Goal: Information Seeking & Learning: Learn about a topic

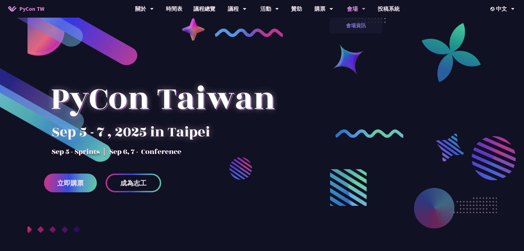
click at [356, 24] on link "會場資訊" at bounding box center [356, 25] width 53 height 13
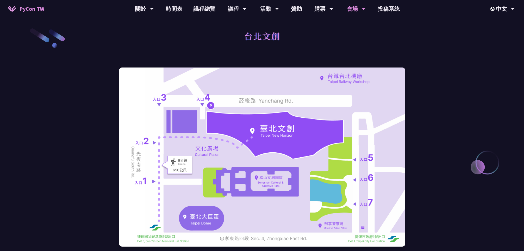
click at [297, 8] on link "贊助" at bounding box center [297, 9] width 22 height 18
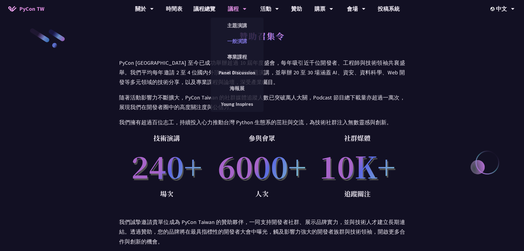
click at [234, 41] on link "一般演講" at bounding box center [237, 41] width 53 height 13
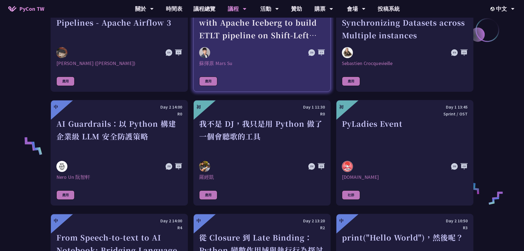
scroll to position [330, 0]
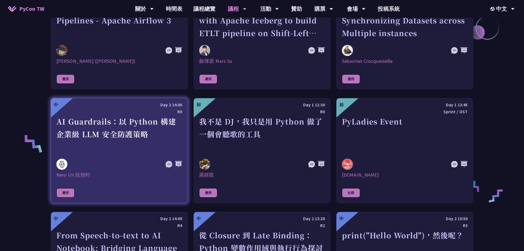
click at [100, 148] on div "AI Guardrails：以 Python 構建企業級 LLM 安全防護策略" at bounding box center [119, 134] width 126 height 38
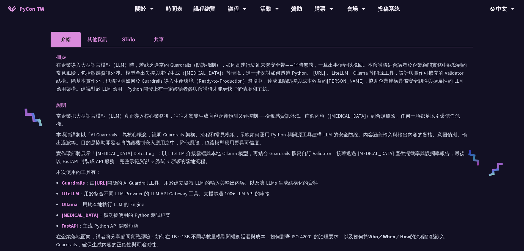
scroll to position [193, 0]
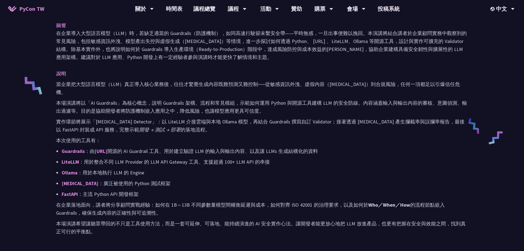
click at [15, 157] on div "AI Guardrails：以 Python 構建企業級 LLM 安全防護策略 Nero Un [PERSON_NAME] 介紹 其他資訊 Slido 共筆 …" at bounding box center [262, 125] width 524 height 637
click at [104, 148] on link "[URL]" at bounding box center [101, 151] width 13 height 6
drag, startPoint x: 125, startPoint y: 143, endPoint x: 92, endPoint y: 142, distance: 33.3
click at [92, 147] on p "Guardrails ：由 [URL] 開源的 AI Guardrail 工具、用於建立驗證 LLM 的輸入與輸出內容、以及讓 LLMs 生成結構化的資料" at bounding box center [265, 151] width 406 height 8
copy p "[URL]"
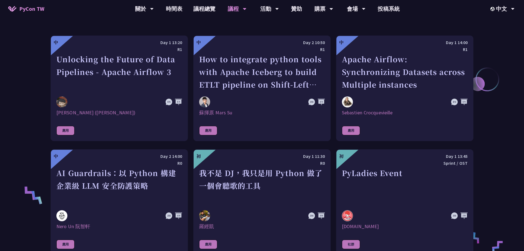
scroll to position [275, 0]
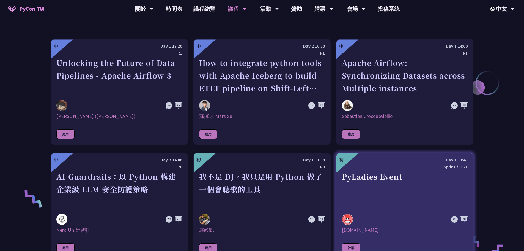
click at [371, 173] on div "PyLadies Event" at bounding box center [405, 189] width 126 height 38
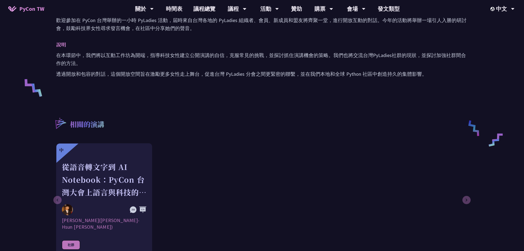
scroll to position [193, 0]
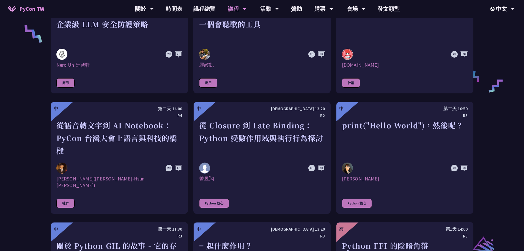
scroll to position [440, 0]
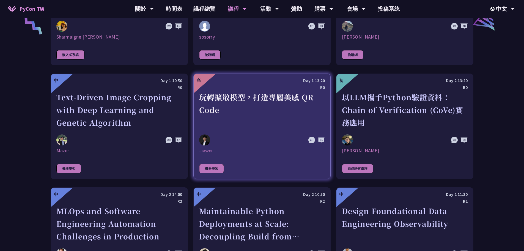
scroll to position [1183, 0]
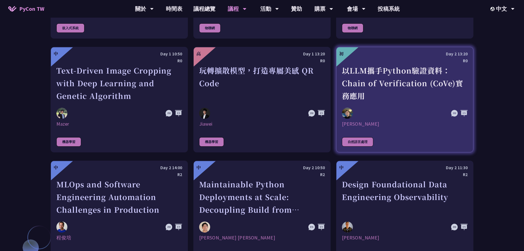
click at [374, 112] on div at bounding box center [386, 113] width 88 height 11
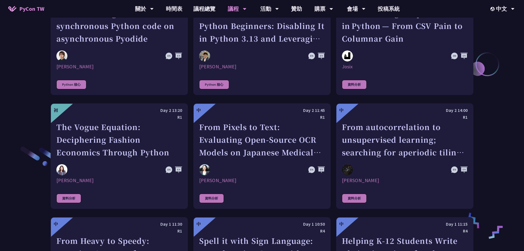
scroll to position [854, 0]
